Goal: Navigation & Orientation: Find specific page/section

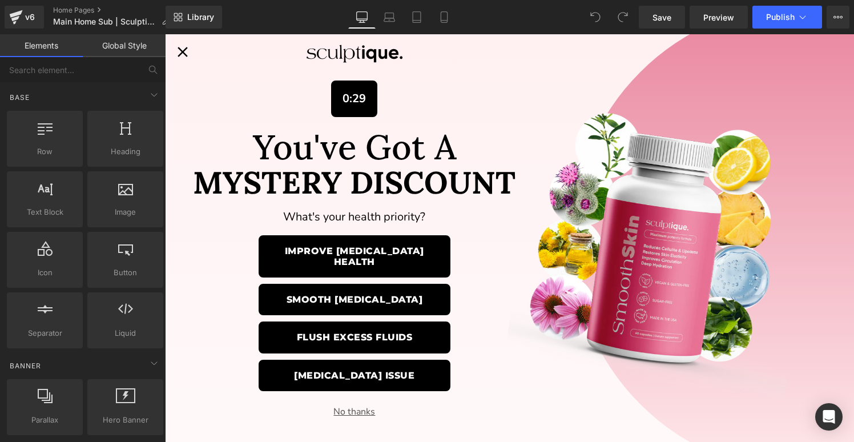
click at [181, 45] on icon "Close popup" at bounding box center [182, 51] width 17 height 17
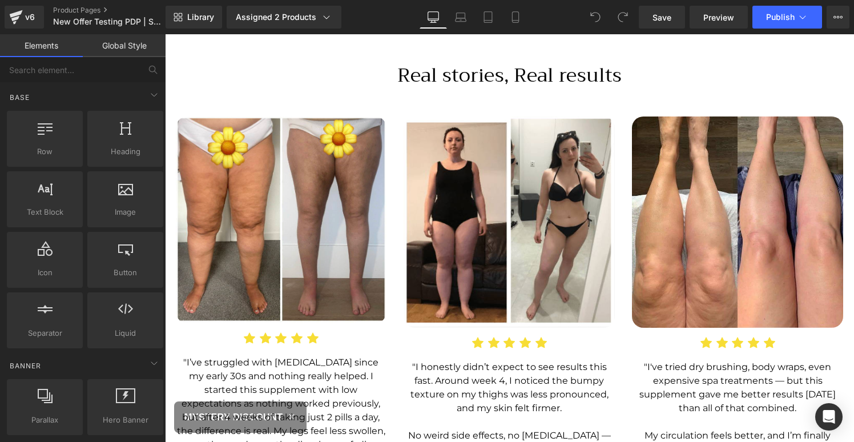
scroll to position [711, 0]
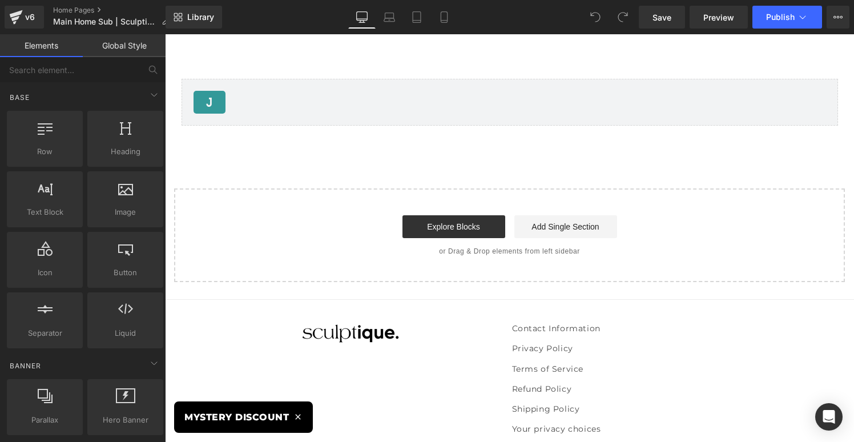
scroll to position [3608, 0]
